Goal: Information Seeking & Learning: Learn about a topic

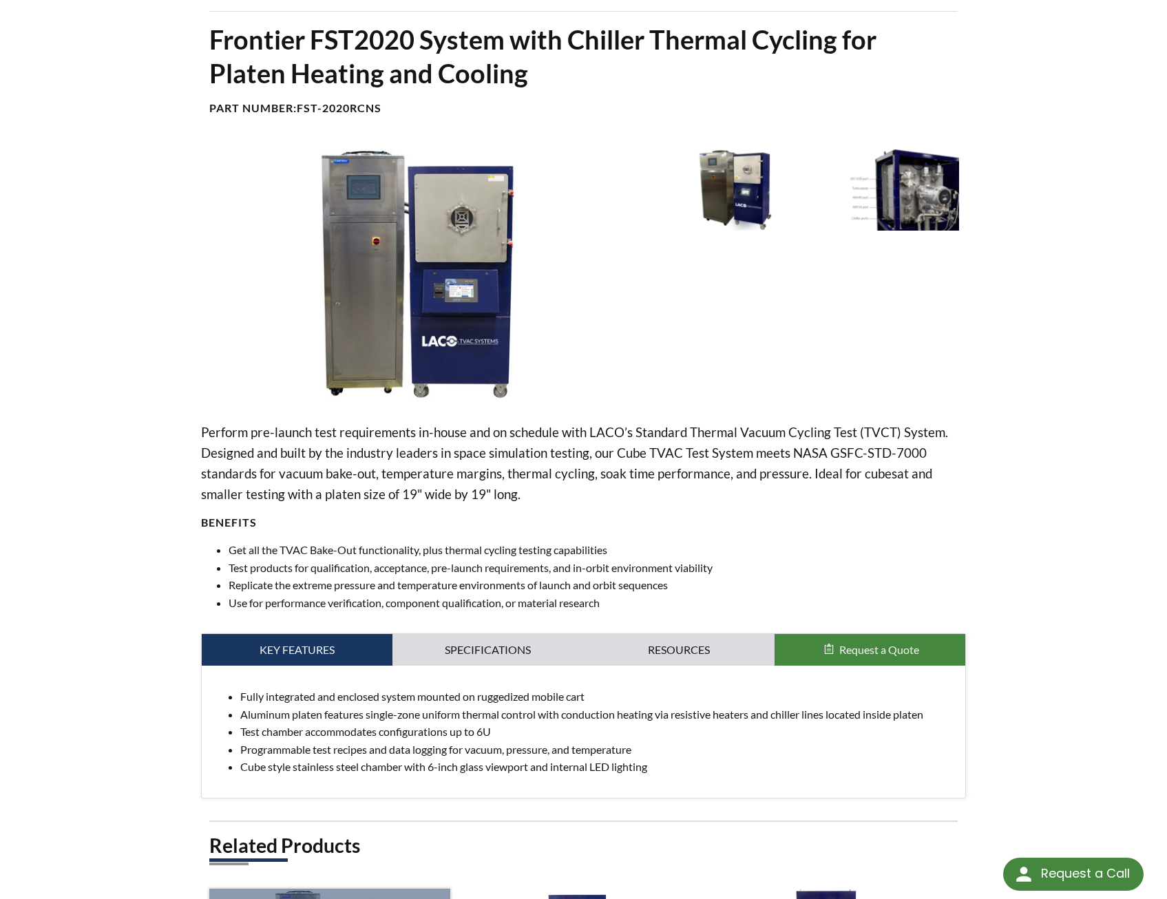
scroll to position [482, 0]
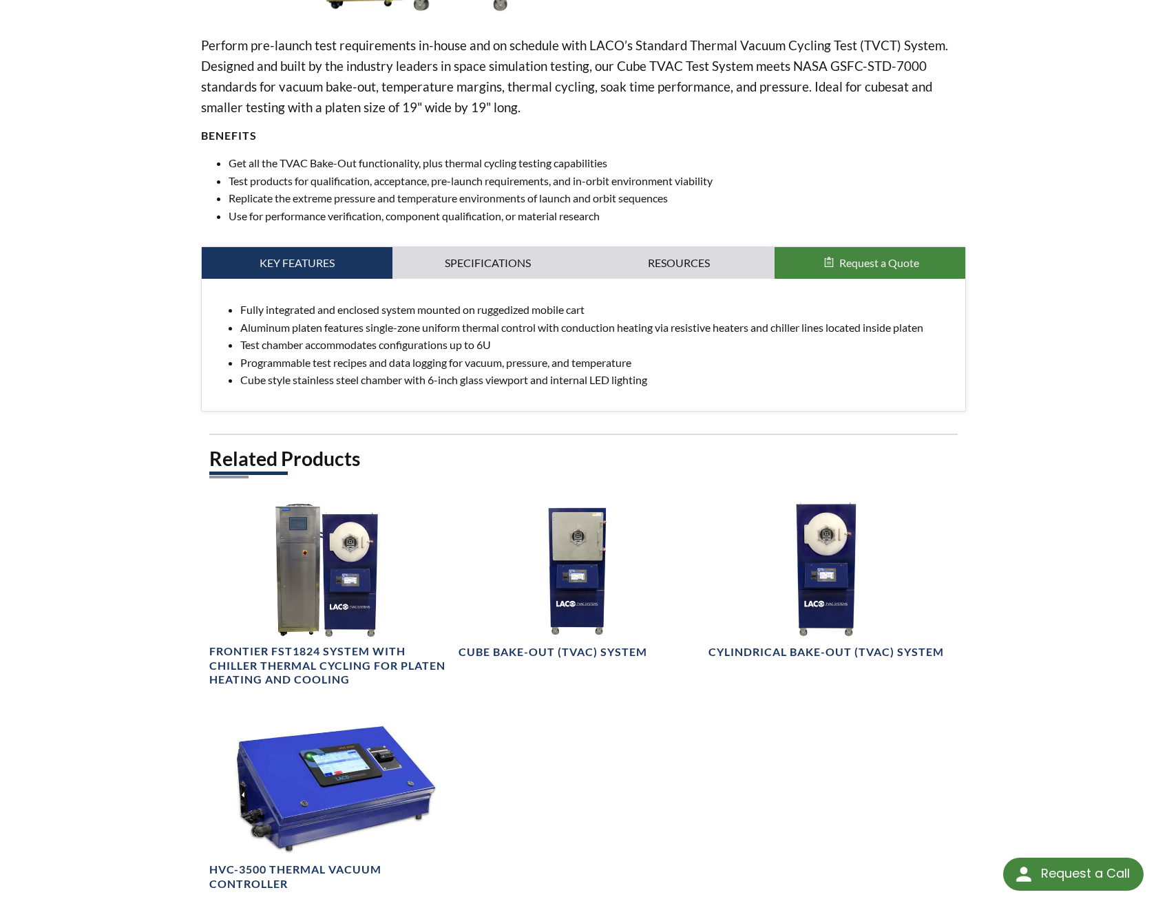
select select "Language Translate Widget"
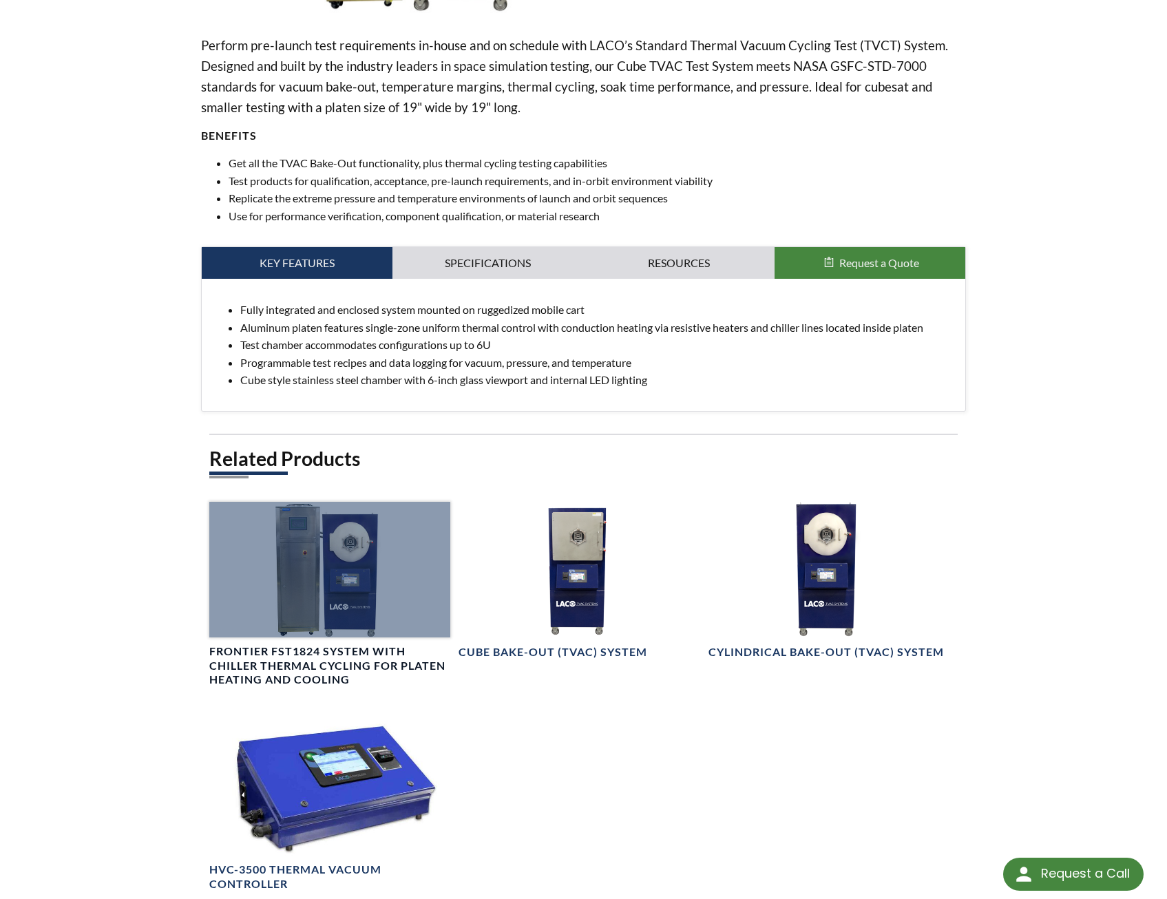
click at [309, 625] on div at bounding box center [329, 570] width 241 height 136
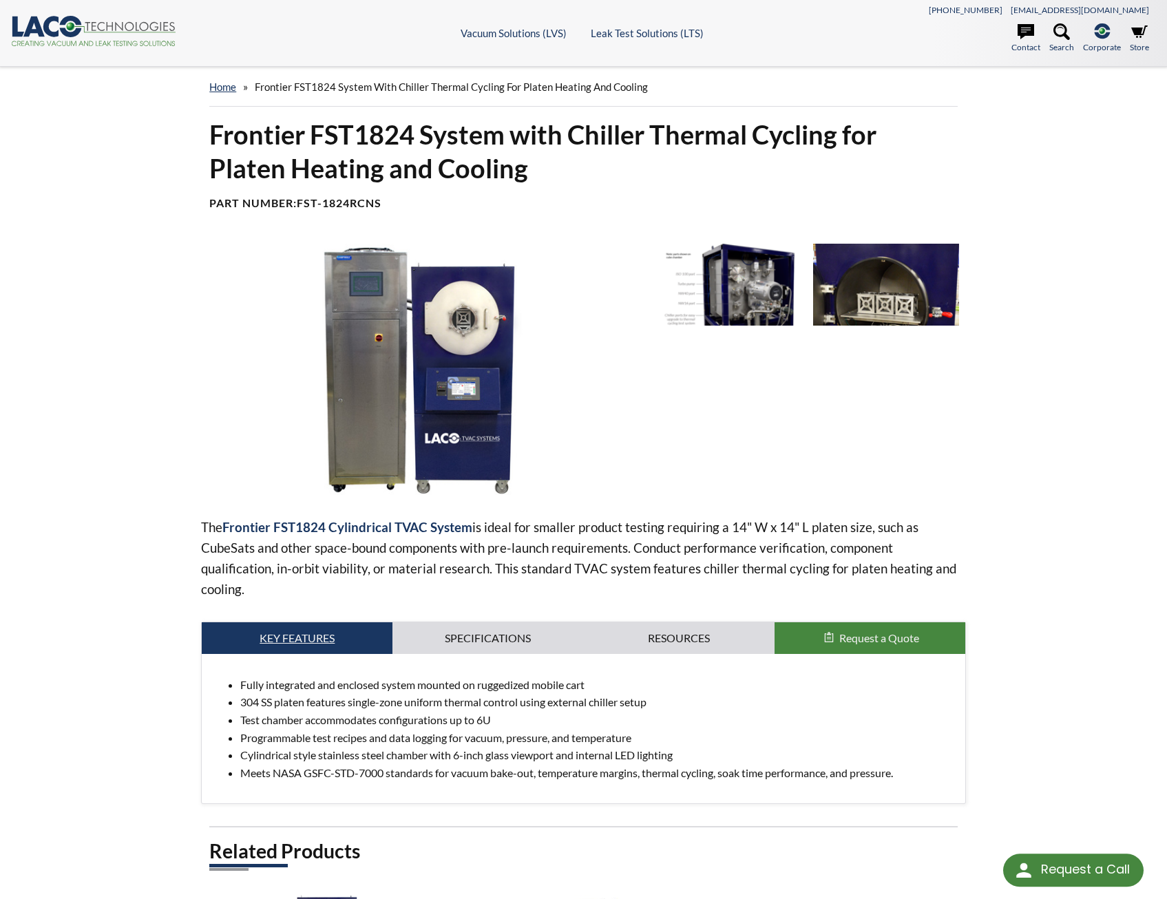
select select "Language Translate Widget"
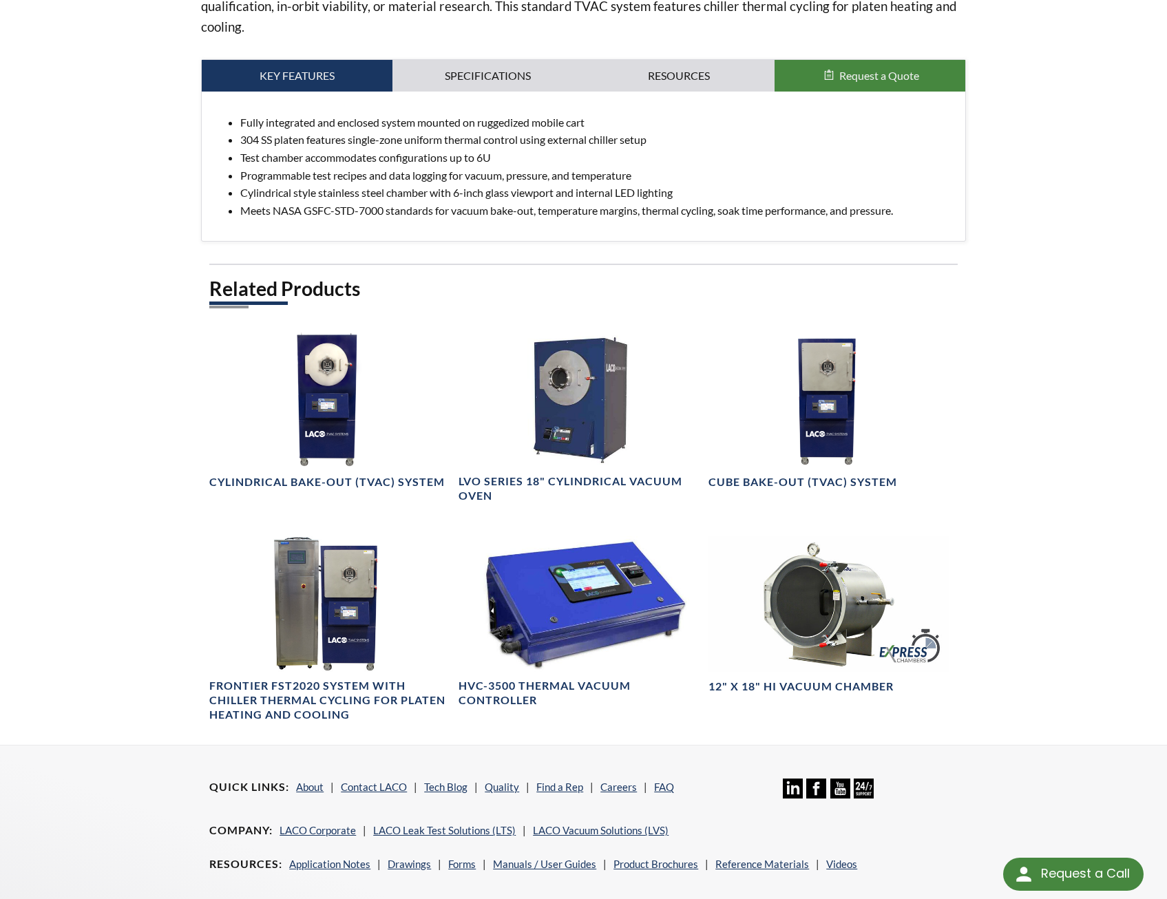
scroll to position [727, 0]
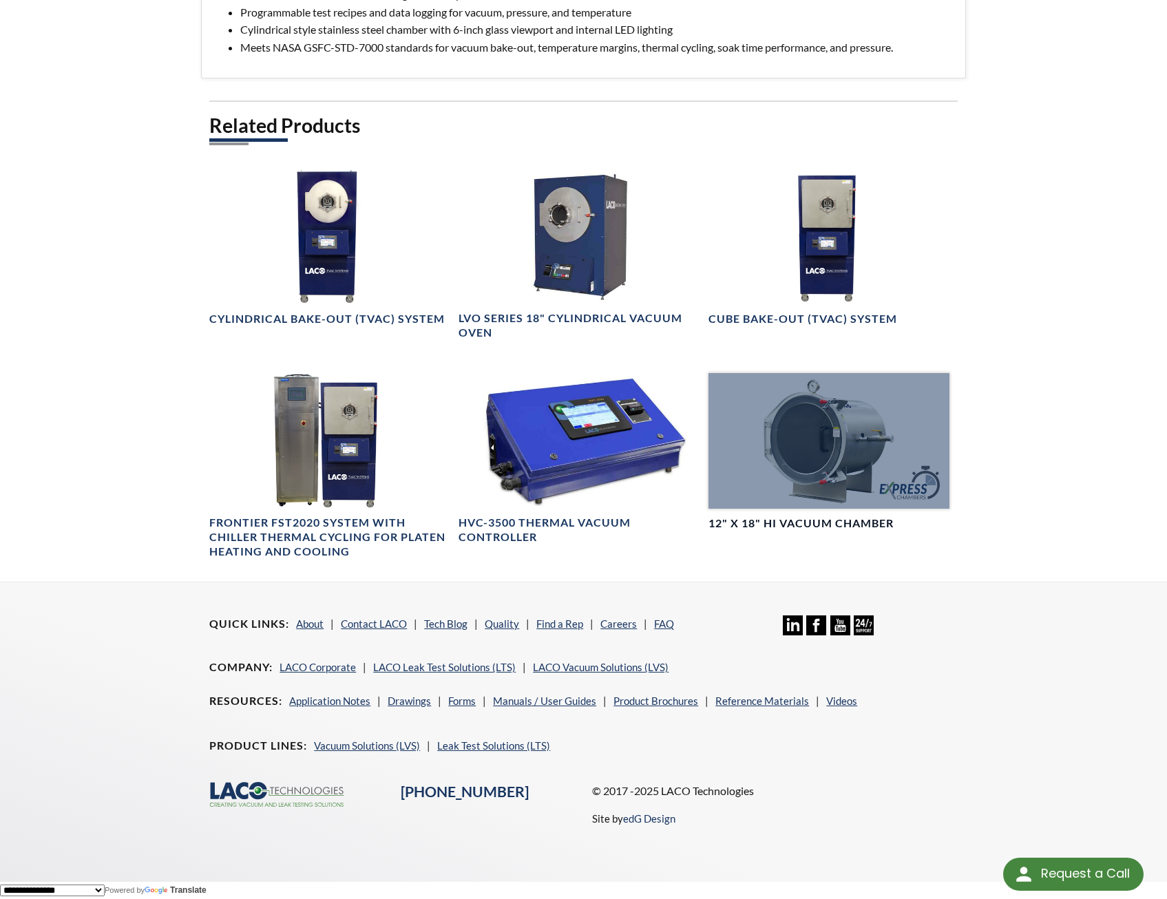
click at [797, 459] on div at bounding box center [829, 441] width 241 height 136
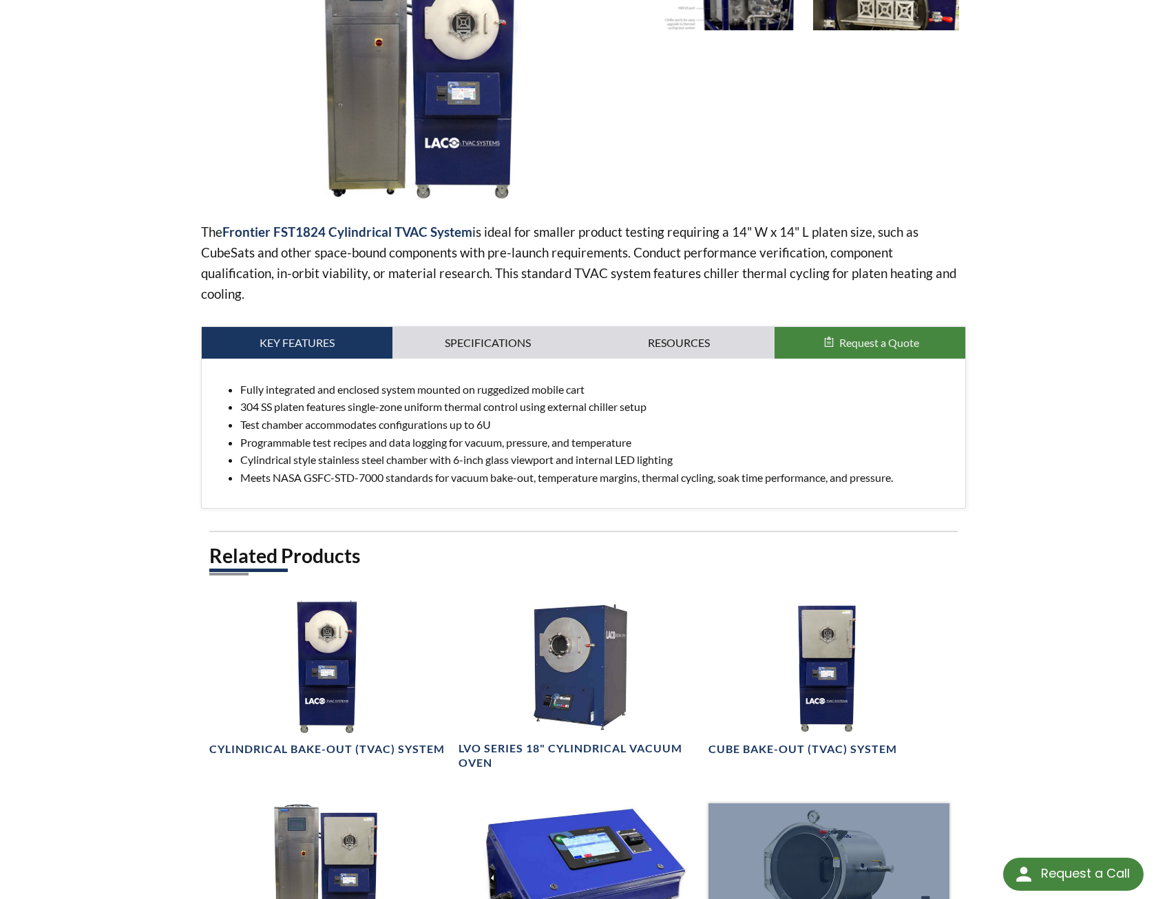
scroll to position [571, 0]
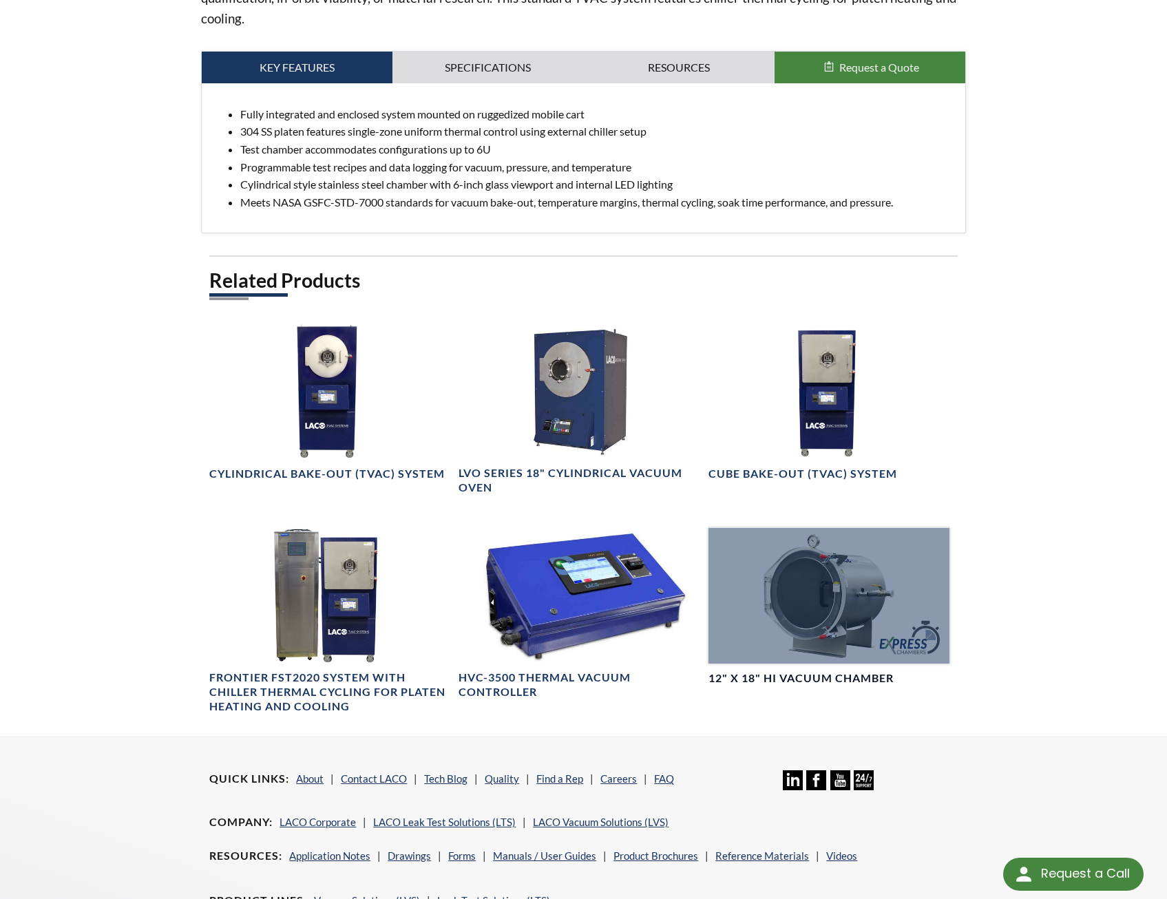
click at [820, 592] on div at bounding box center [829, 596] width 241 height 136
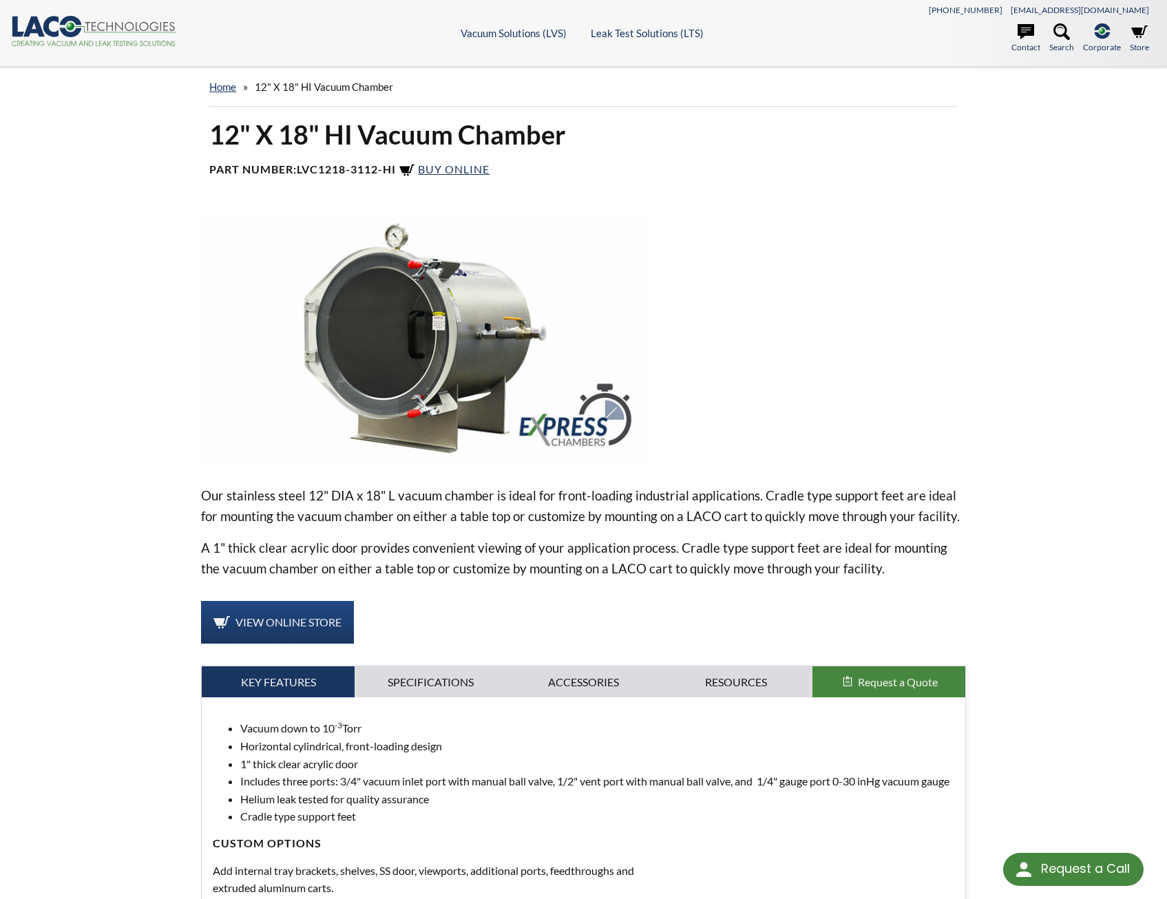
select select "Language Translate Widget"
click at [418, 355] on img at bounding box center [425, 337] width 448 height 251
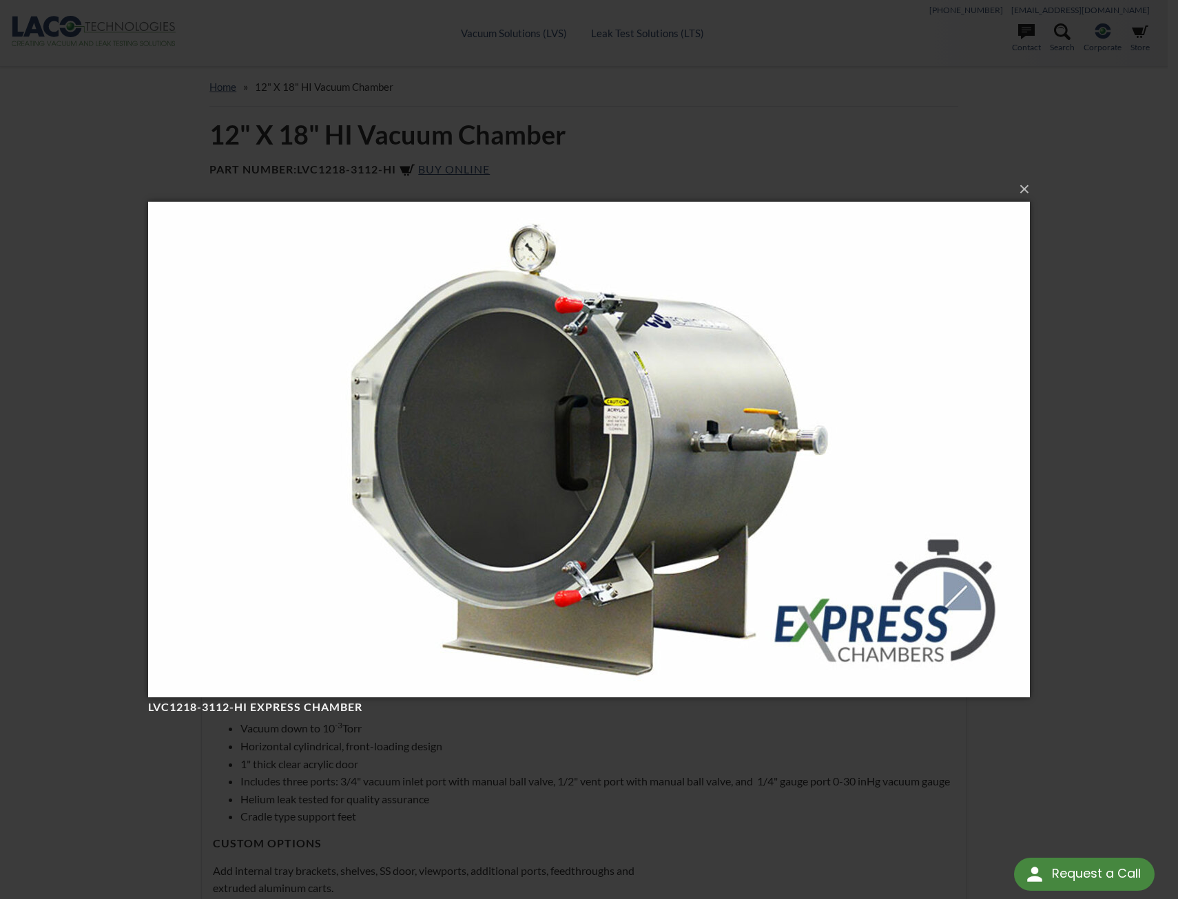
click at [673, 760] on div "× LVC1218-3112-HI Express Chamber Loading..." at bounding box center [589, 449] width 1178 height 899
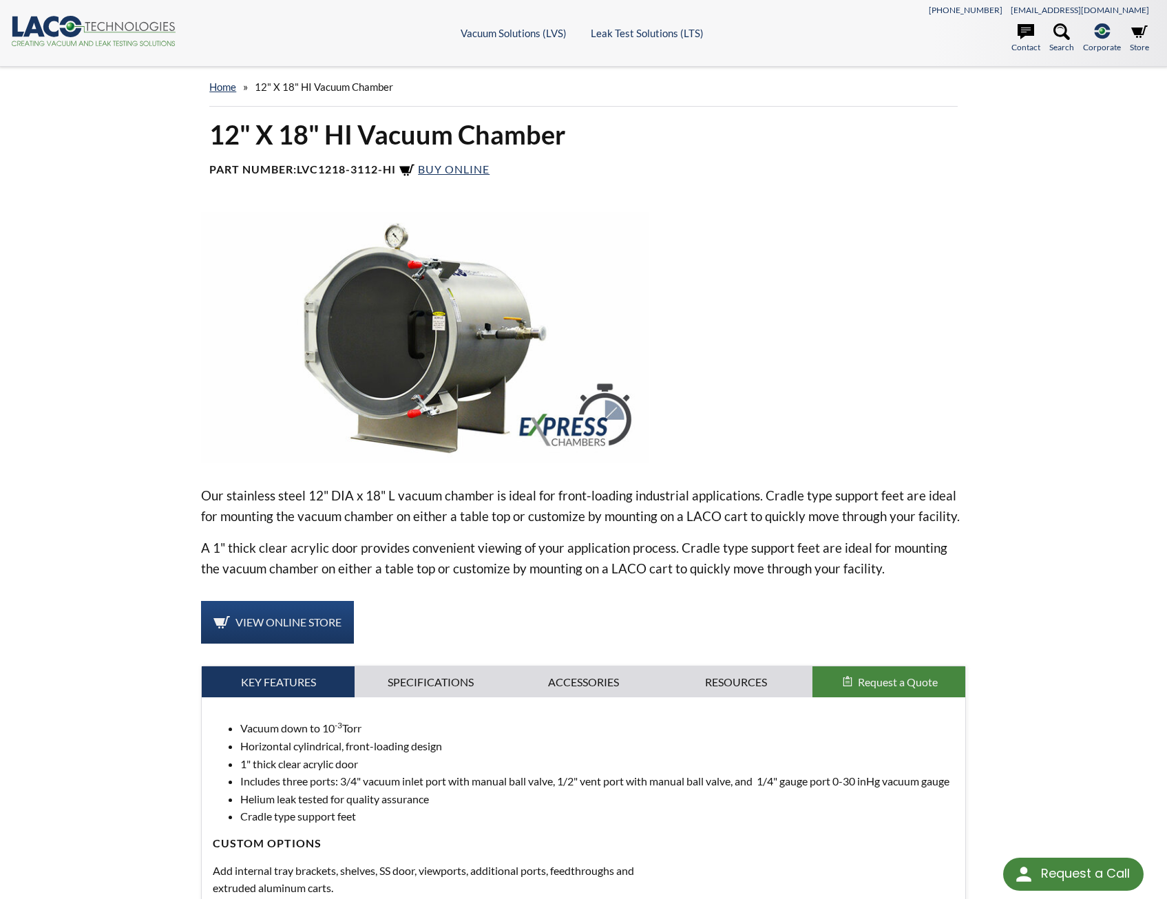
click at [397, 698] on div "Vacuum down to 10 -3 Torr Horizontal cylindrical, front-loading design 1" thick…" at bounding box center [584, 809] width 764 height 222
click at [406, 684] on link "Specifications" at bounding box center [431, 683] width 153 height 32
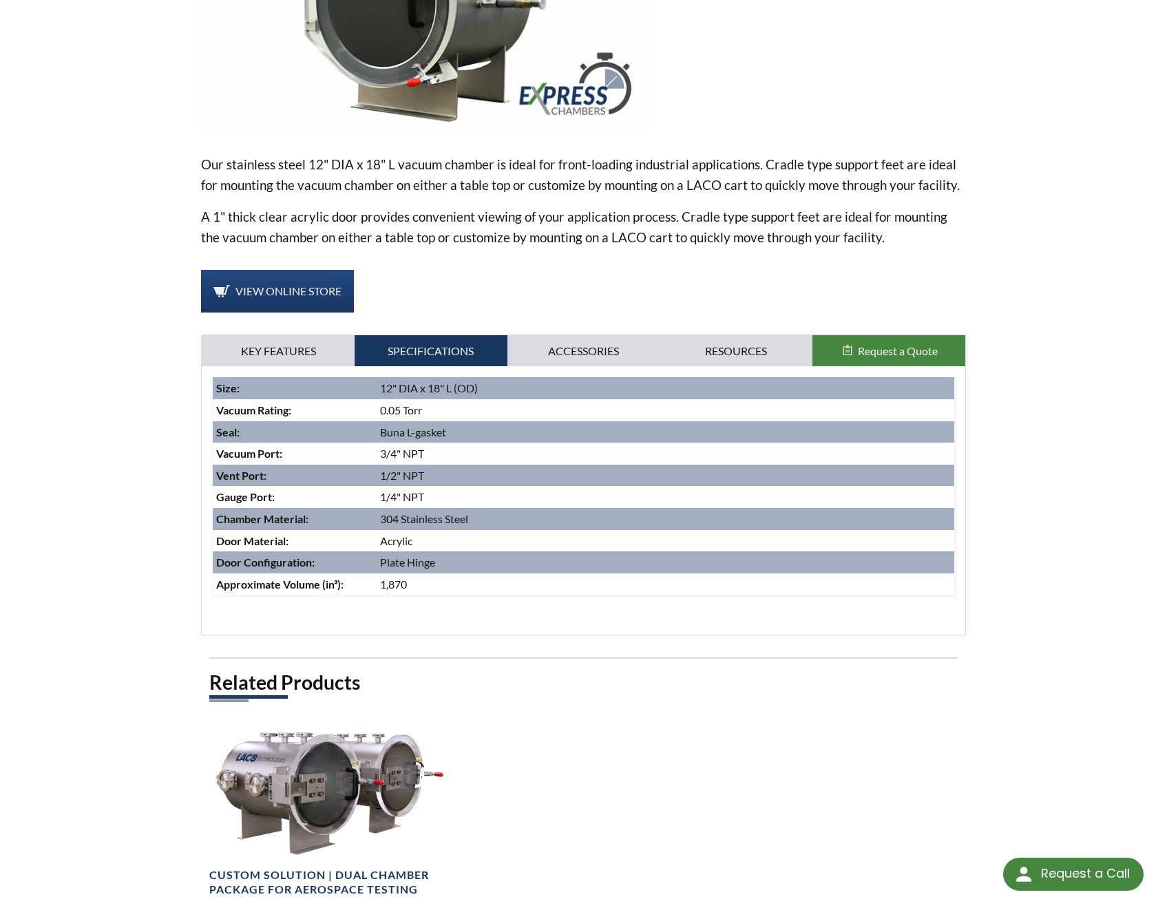
scroll to position [344, 0]
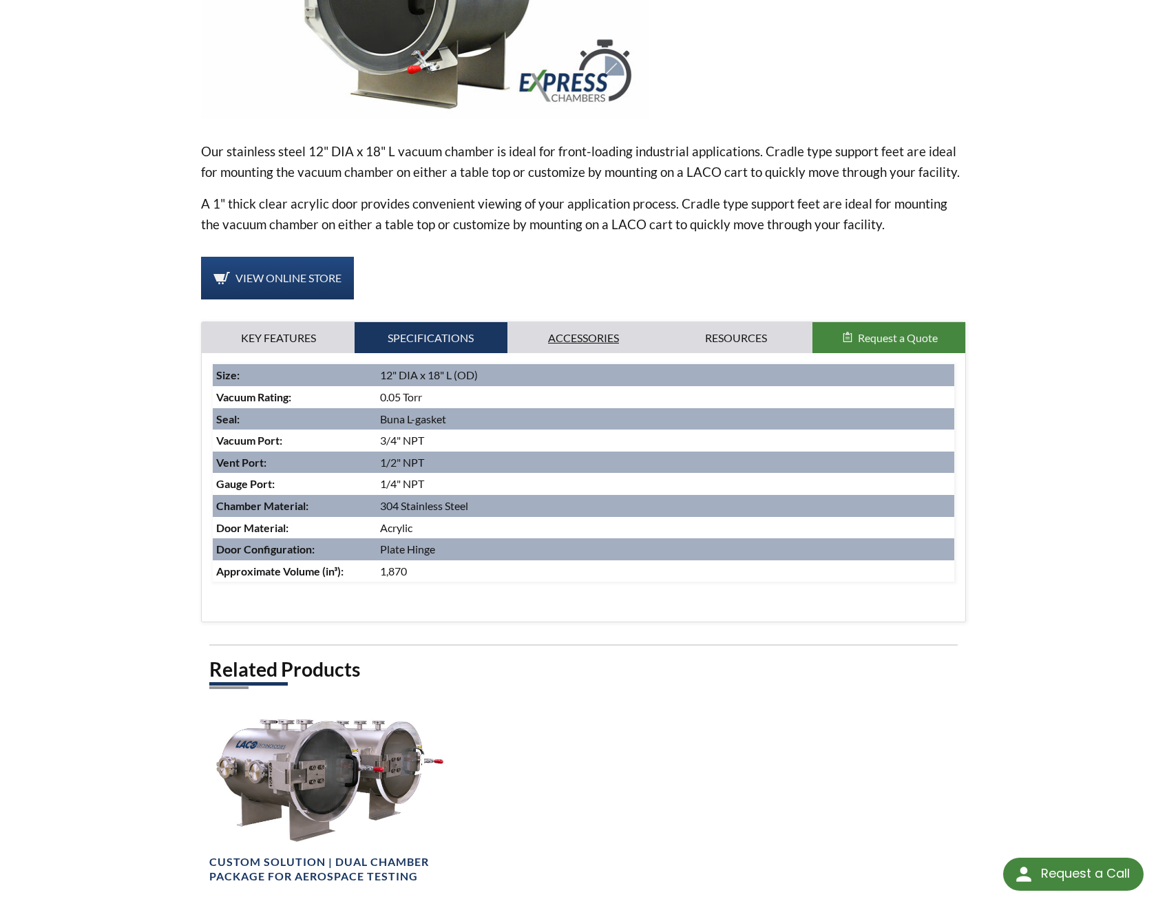
click at [613, 340] on link "Accessories" at bounding box center [584, 338] width 153 height 32
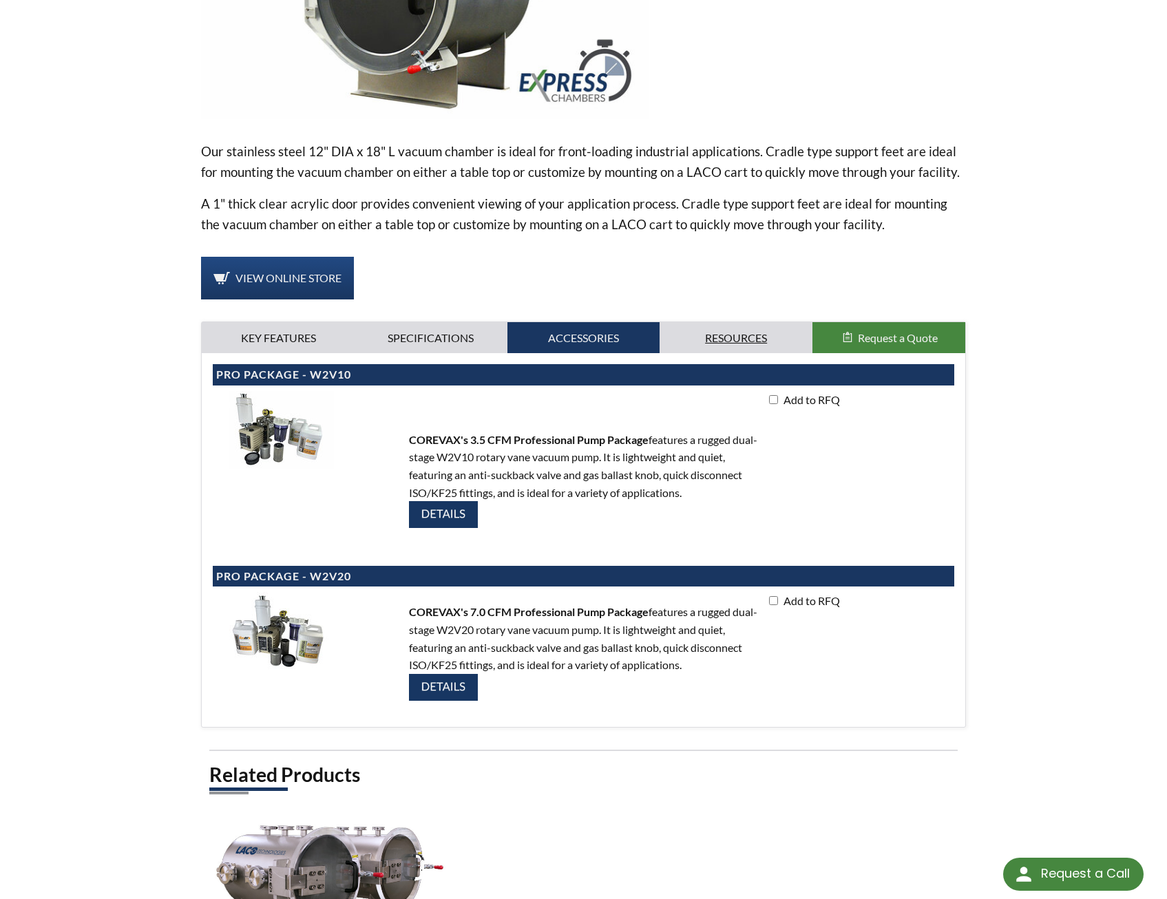
click at [750, 335] on link "Resources" at bounding box center [736, 338] width 153 height 32
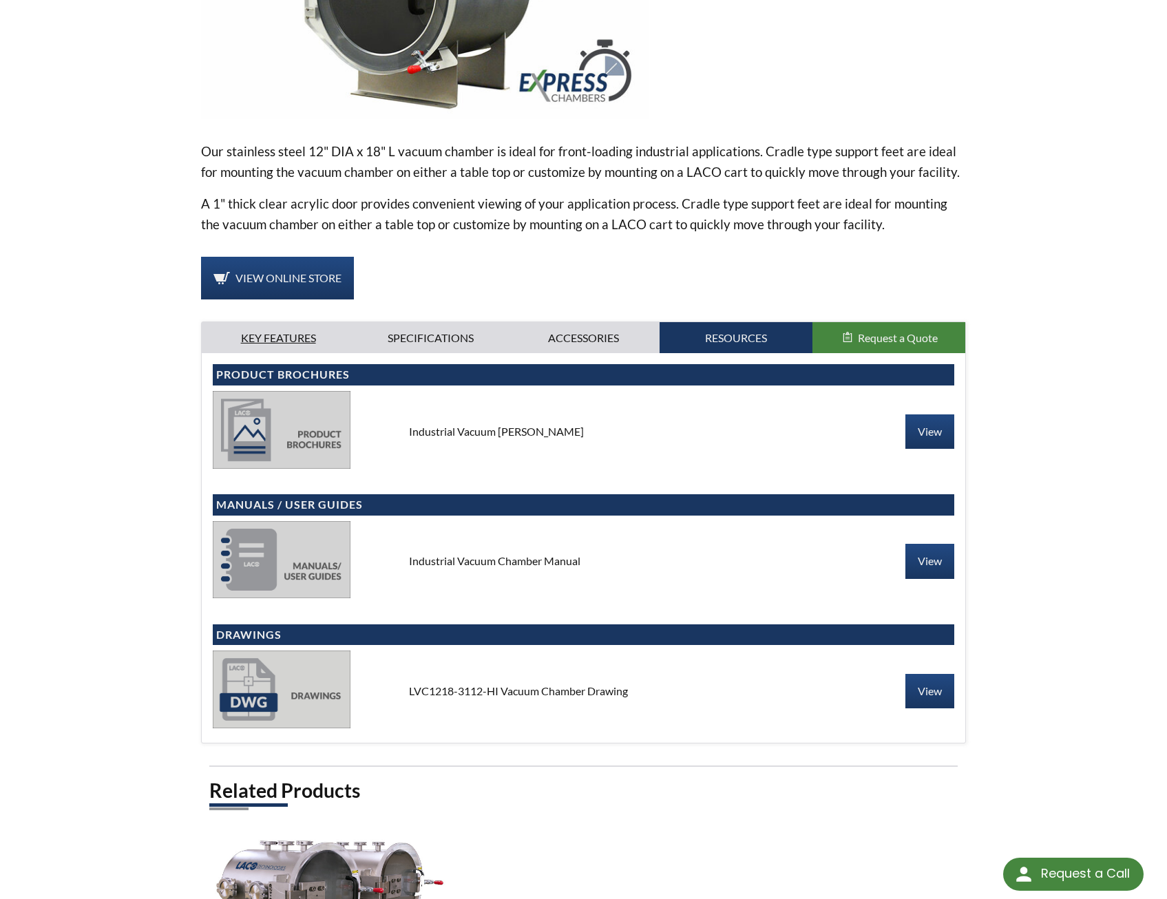
click at [284, 337] on link "Key Features" at bounding box center [278, 338] width 153 height 32
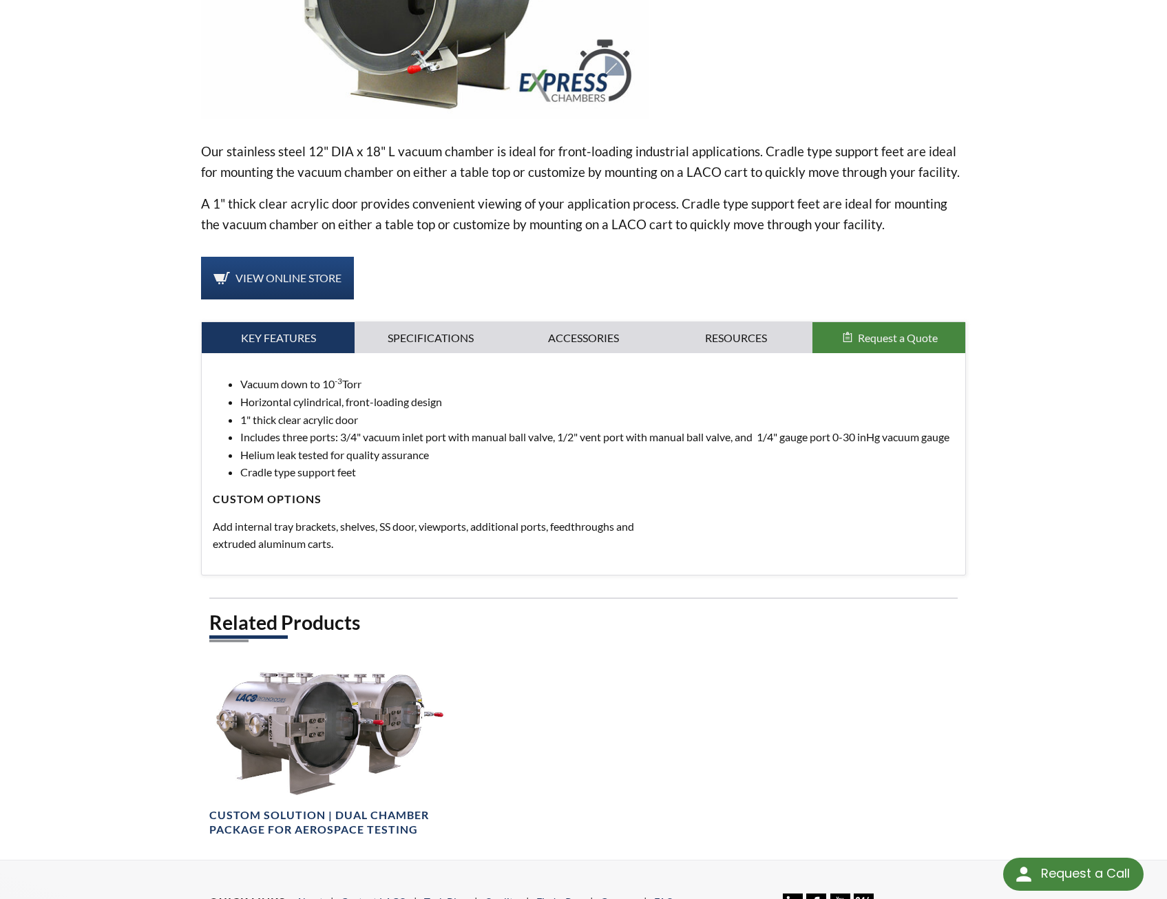
scroll to position [642, 0]
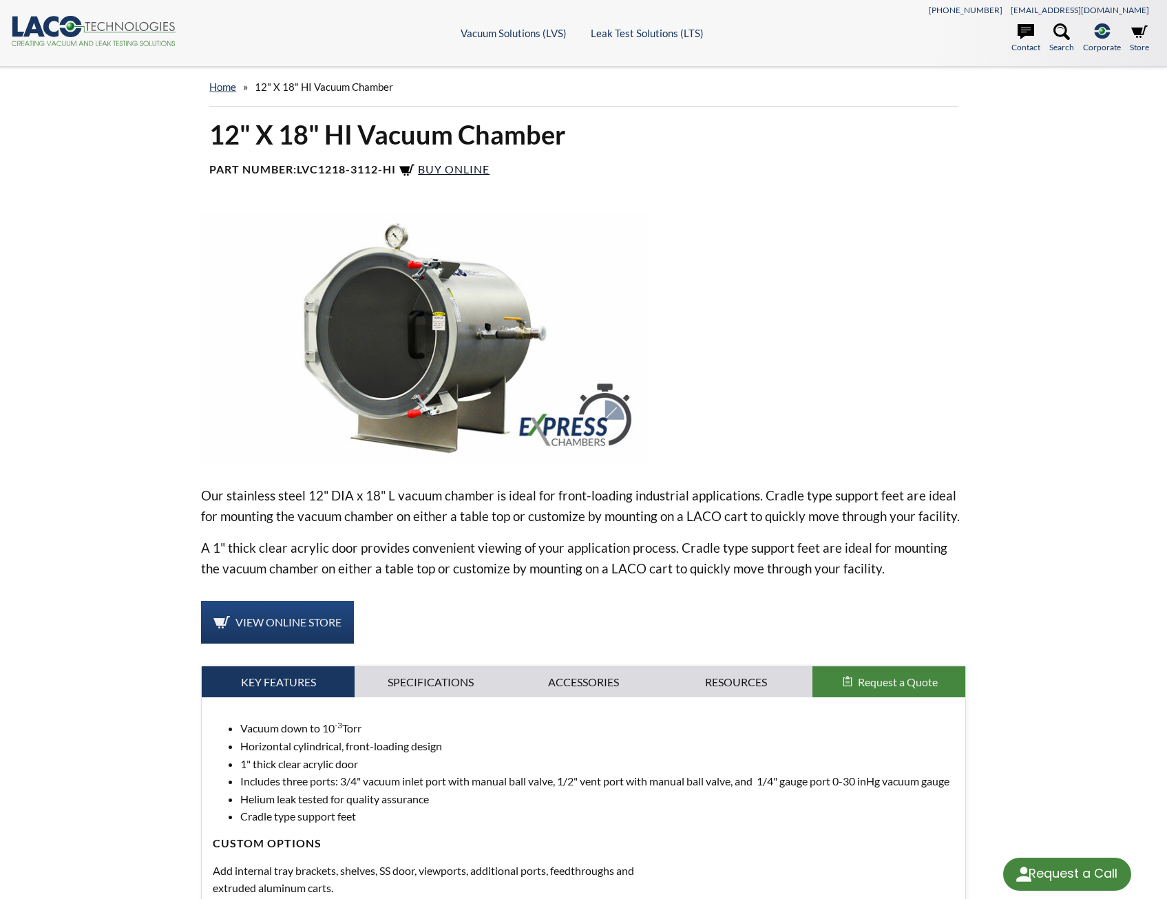
select select "Language Translate Widget"
click at [451, 167] on span "Buy Online" at bounding box center [454, 169] width 72 height 13
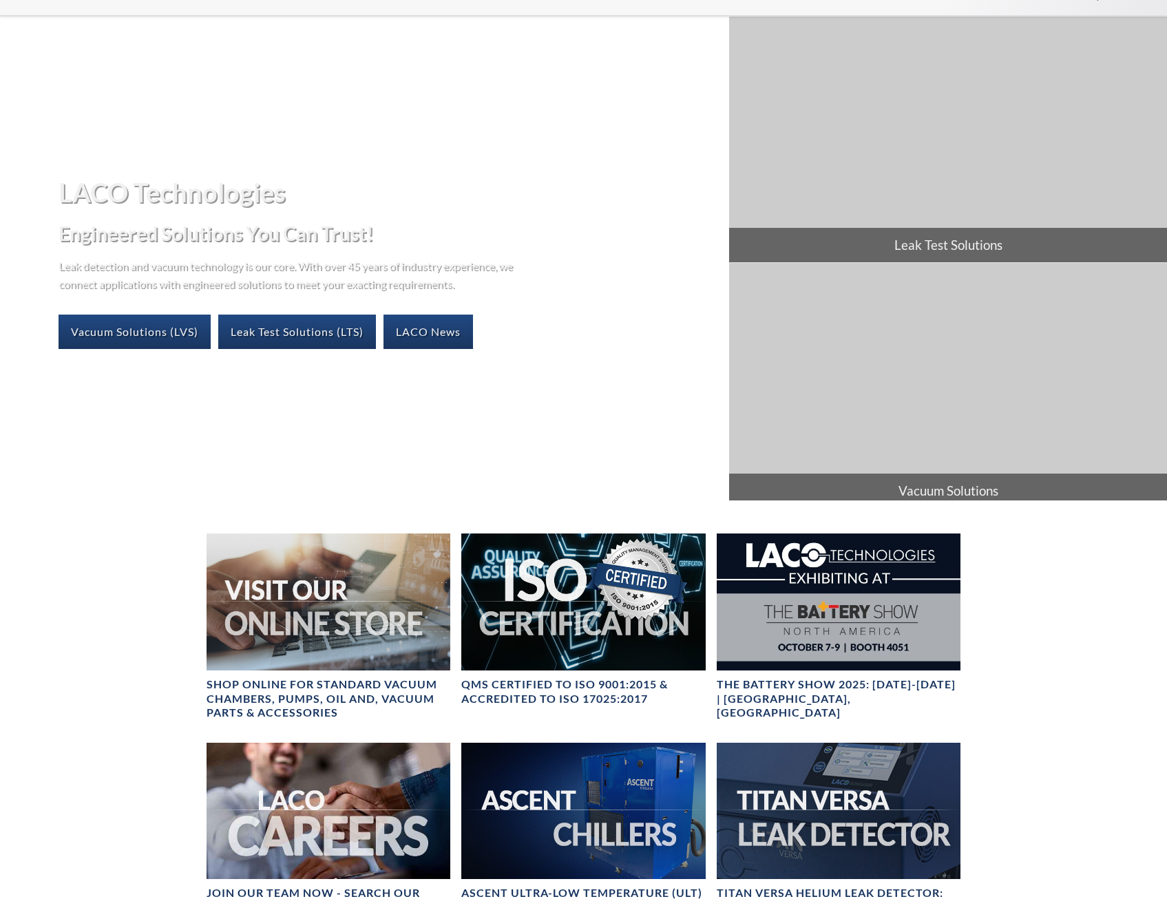
select select "Language Translate Widget"
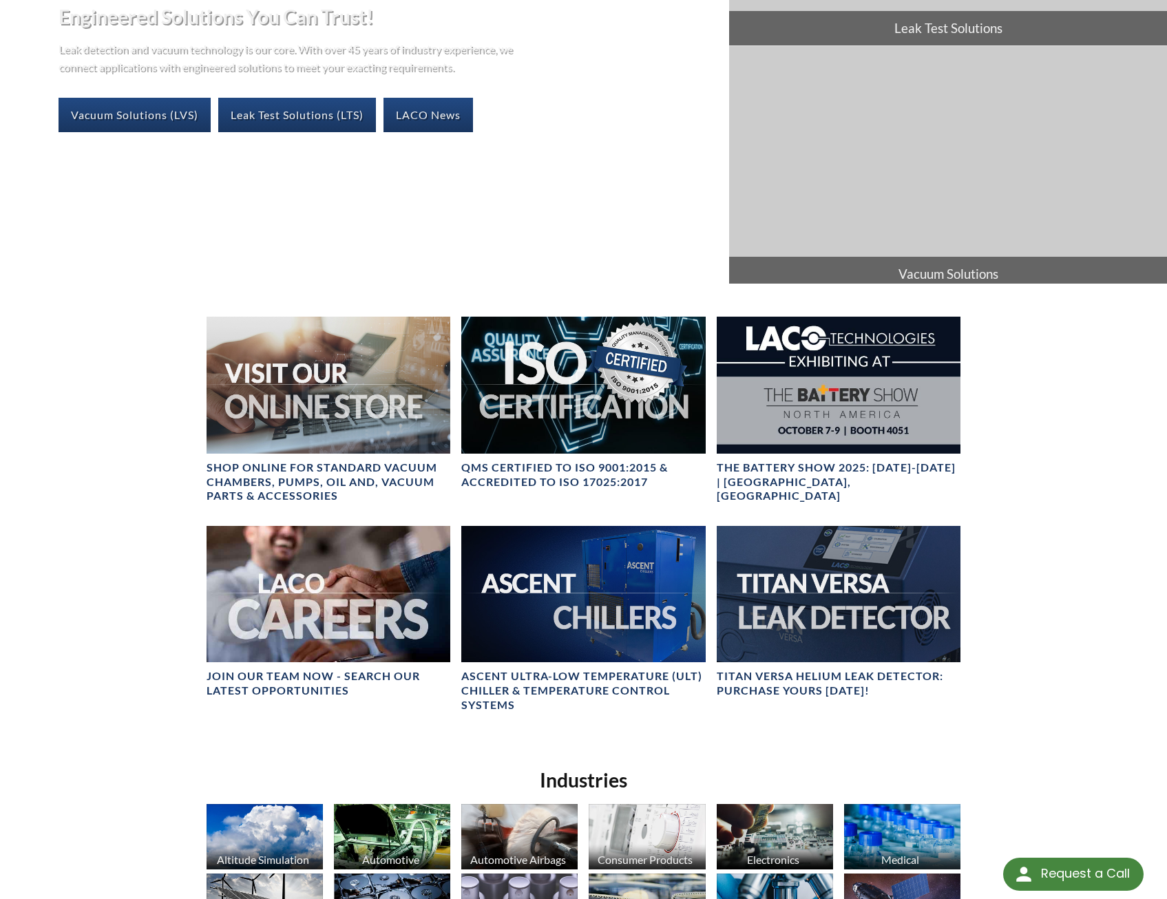
scroll to position [482, 0]
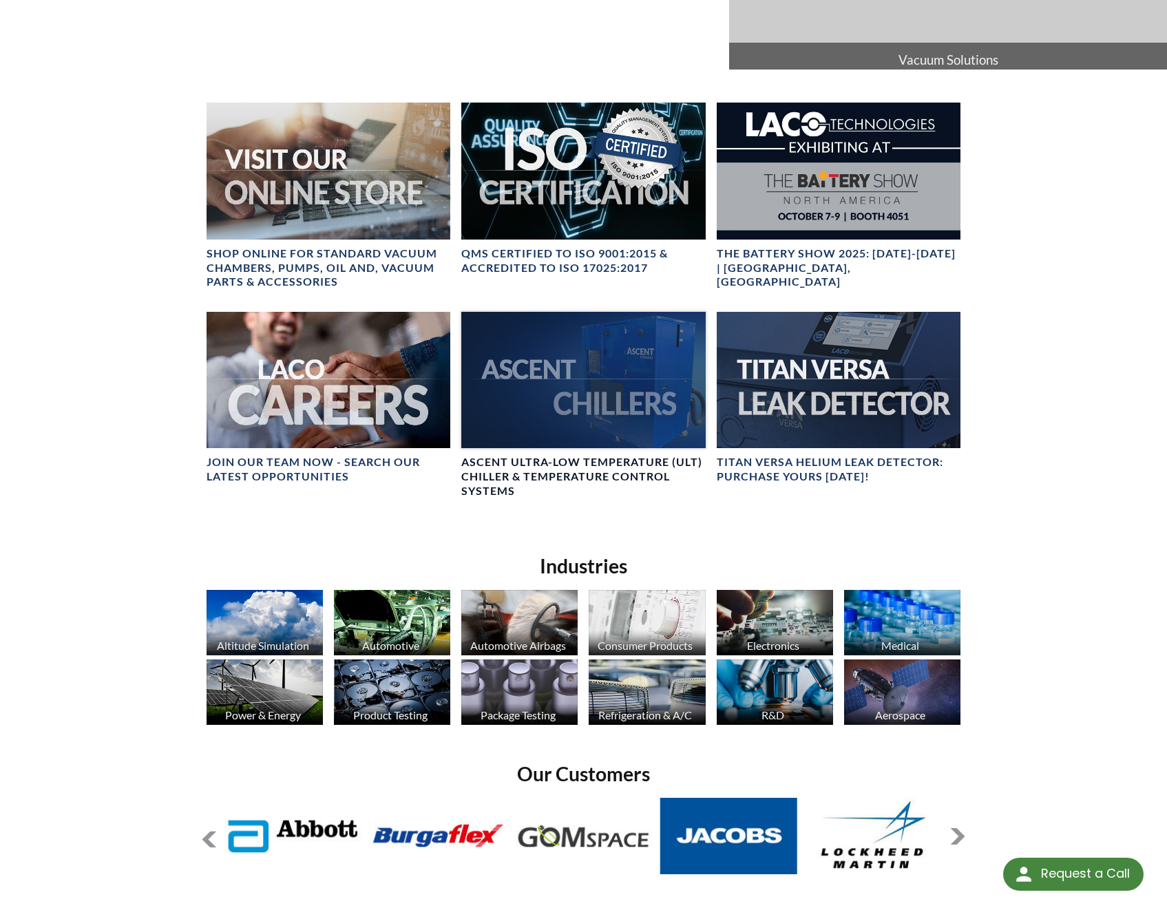
click at [530, 421] on div at bounding box center [583, 380] width 244 height 137
